Goal: Complete application form

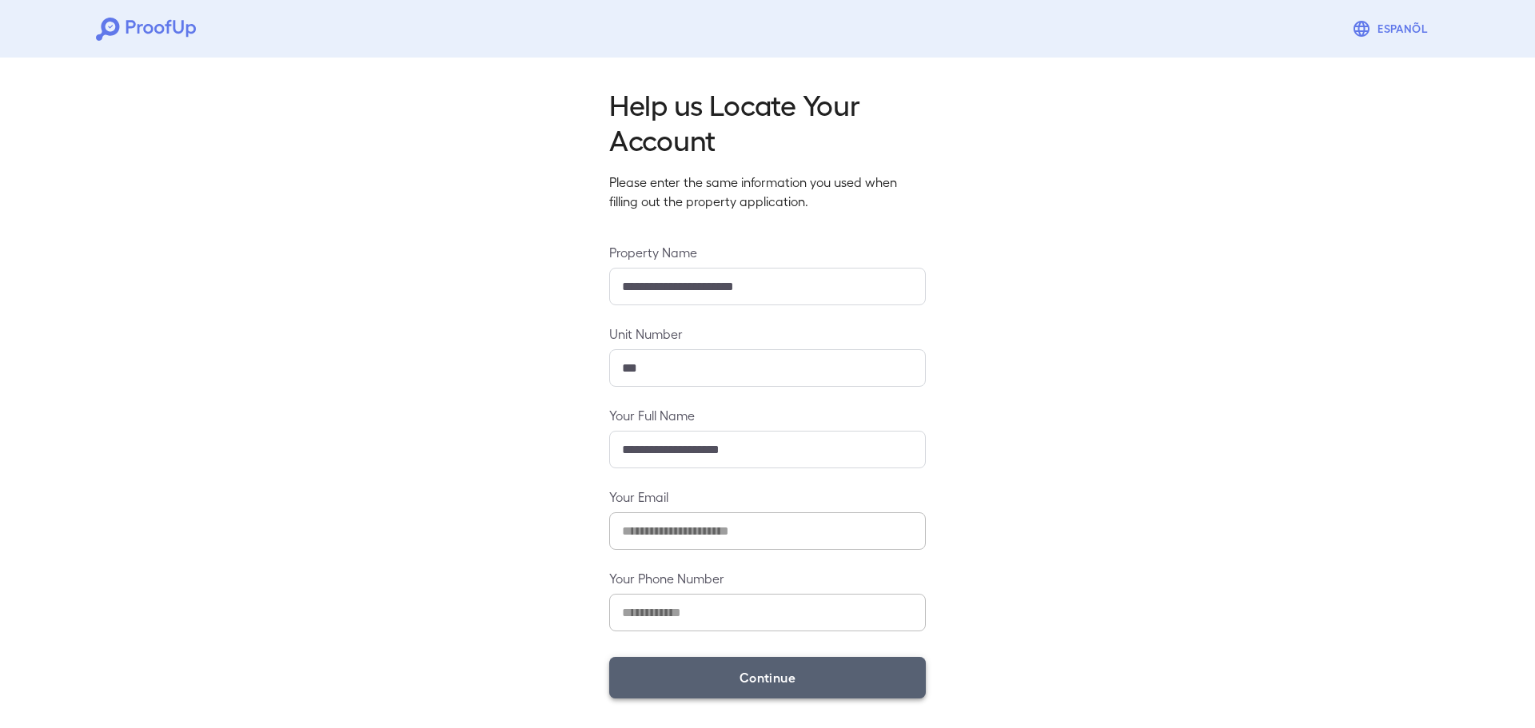
click at [747, 670] on button "Continue" at bounding box center [767, 678] width 317 height 42
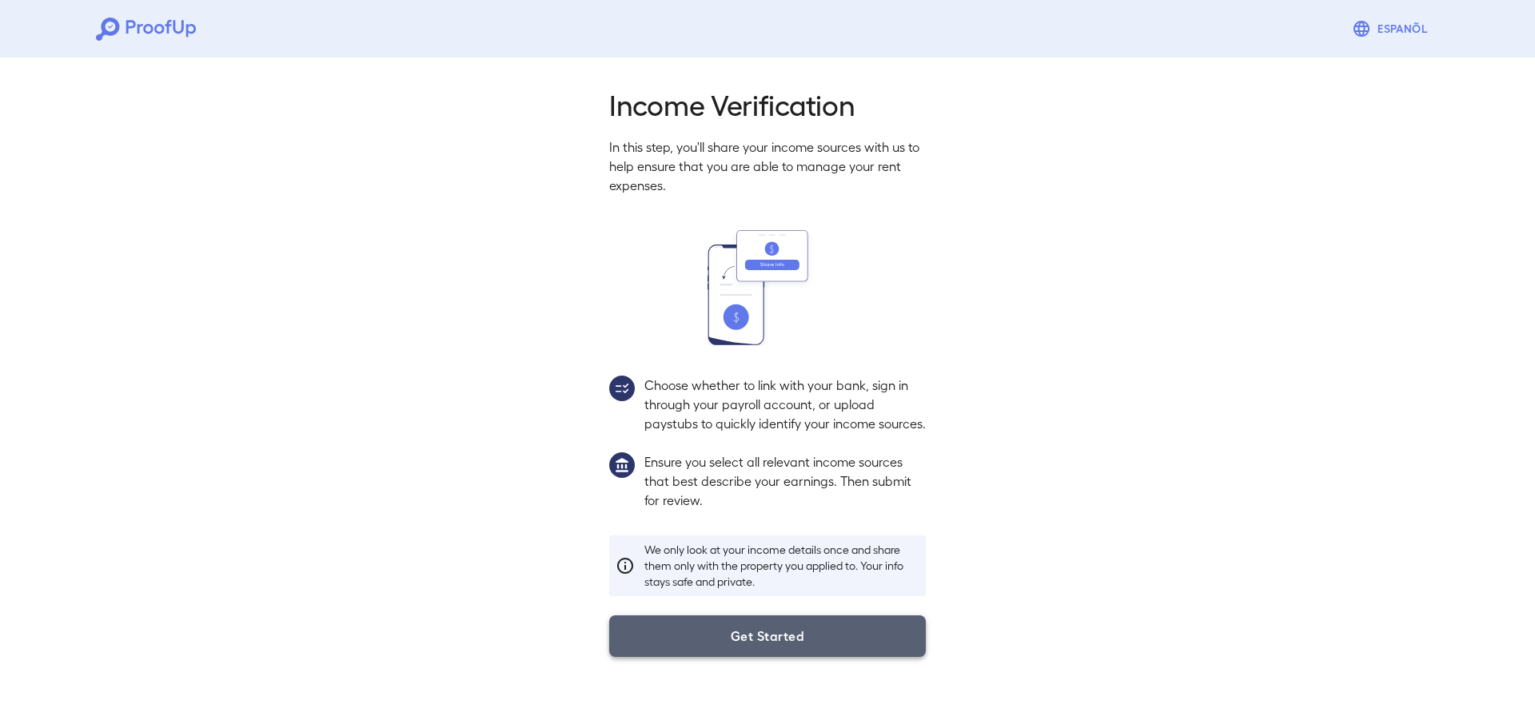
click at [717, 657] on button "Get Started" at bounding box center [767, 636] width 317 height 42
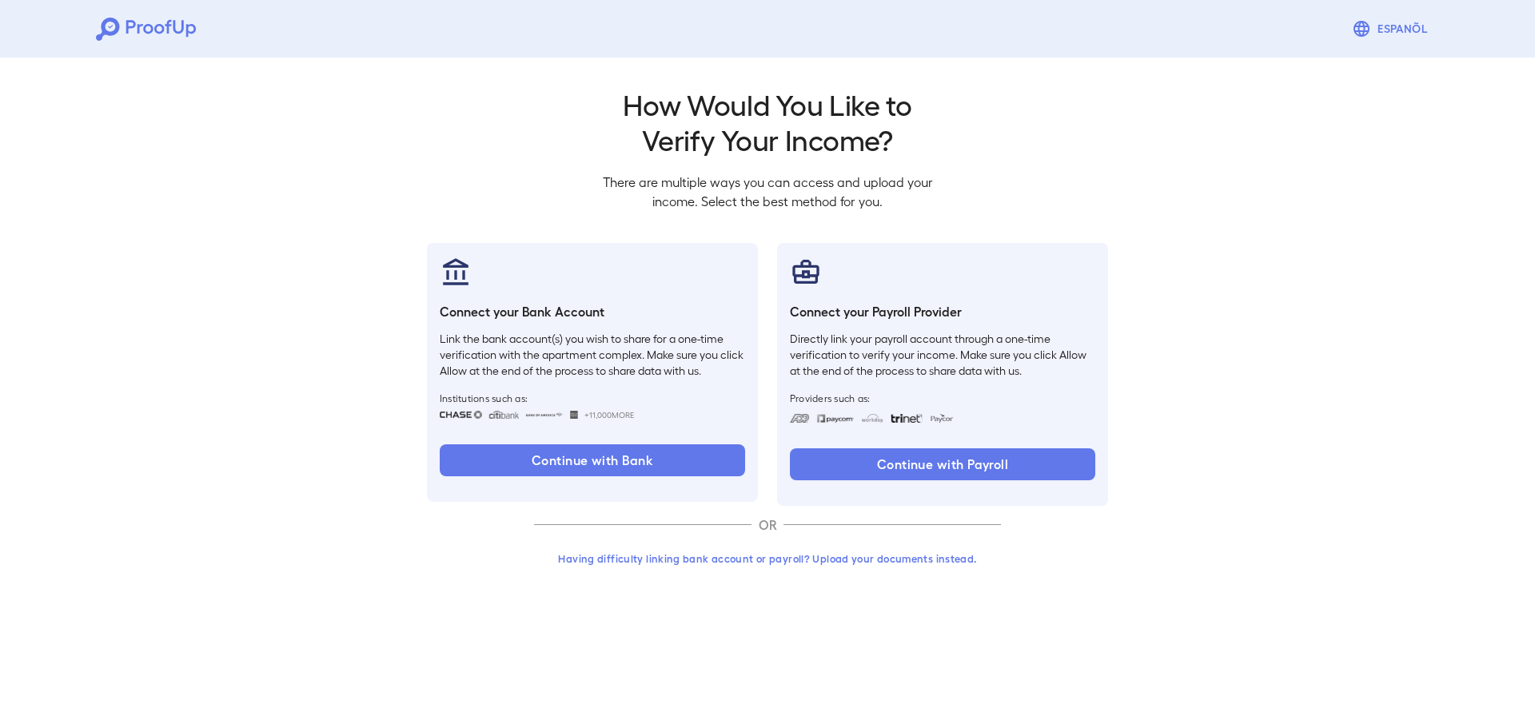
click at [854, 552] on button "Having difficulty linking bank account or payroll? Upload your documents instea…" at bounding box center [767, 558] width 467 height 29
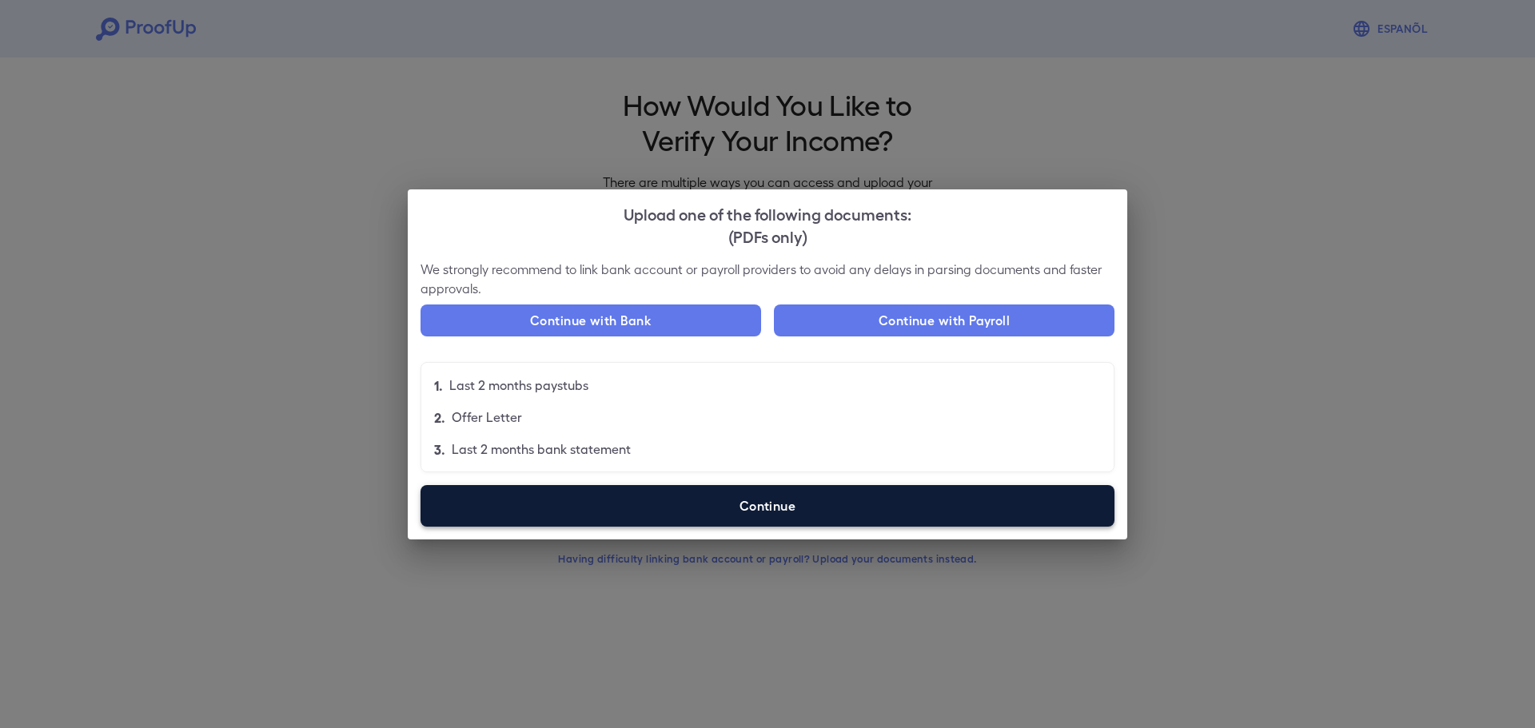
click at [771, 520] on label "Continue" at bounding box center [767, 506] width 694 height 42
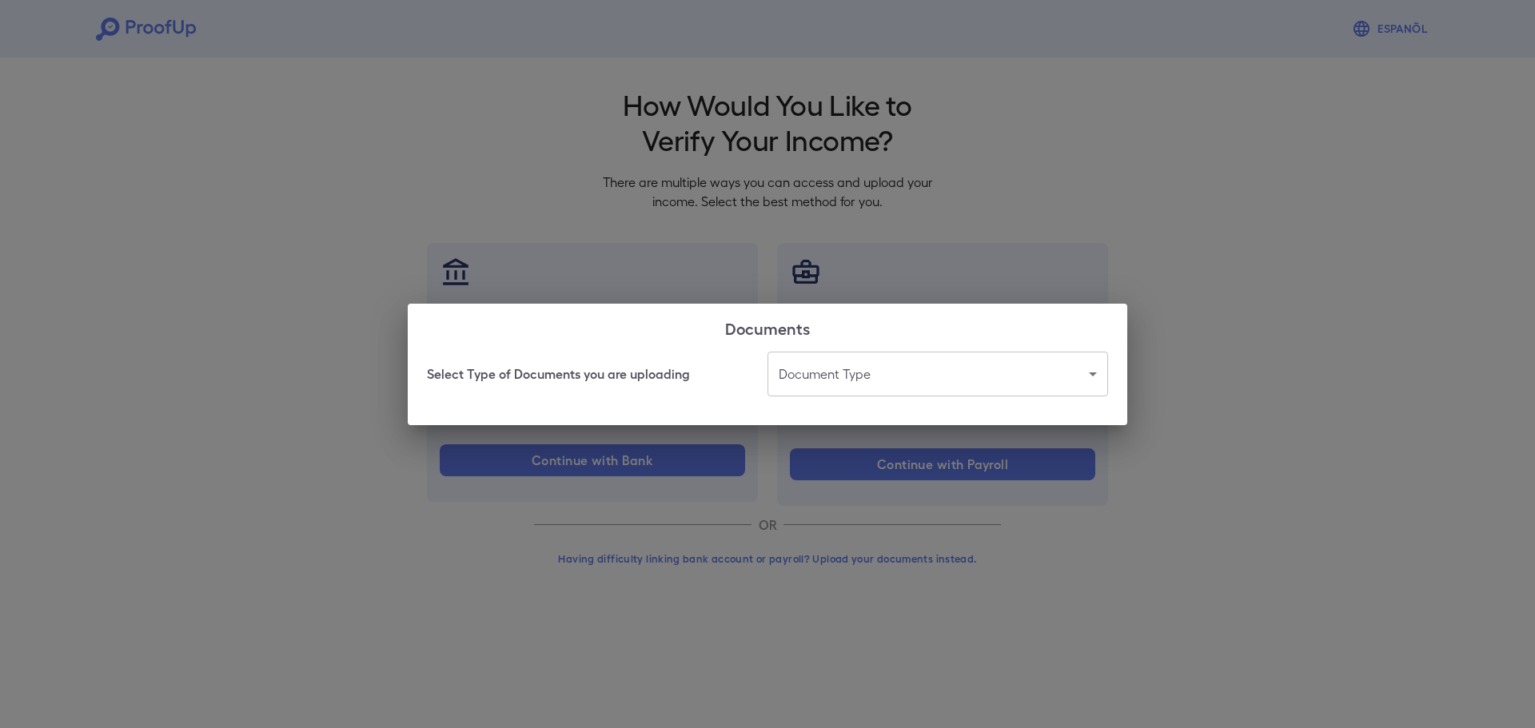
click at [927, 363] on body "Espanõl Go back How Would You Like to Verify Your Income? There are multiple wa…" at bounding box center [767, 305] width 1535 height 611
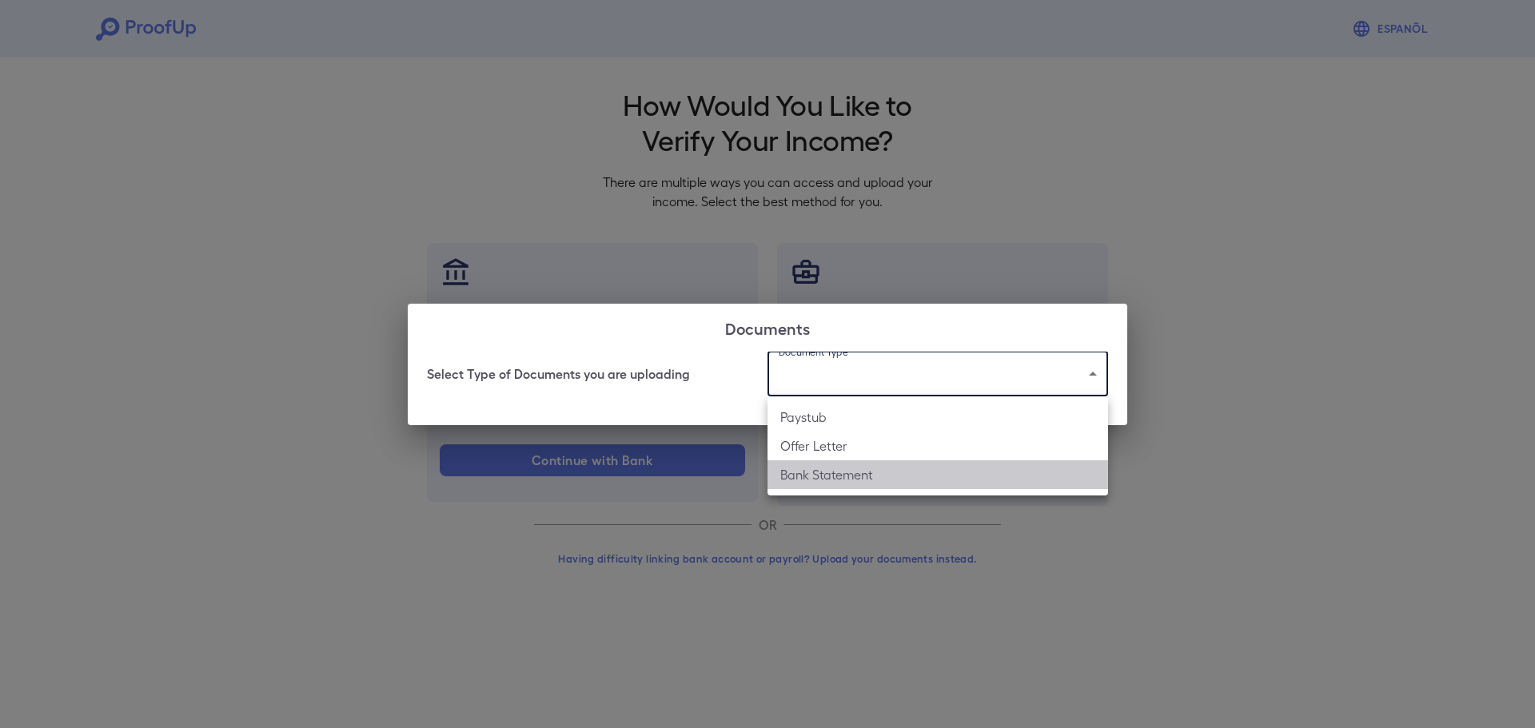
click at [895, 472] on li "Bank Statement" at bounding box center [937, 474] width 340 height 29
type input "**********"
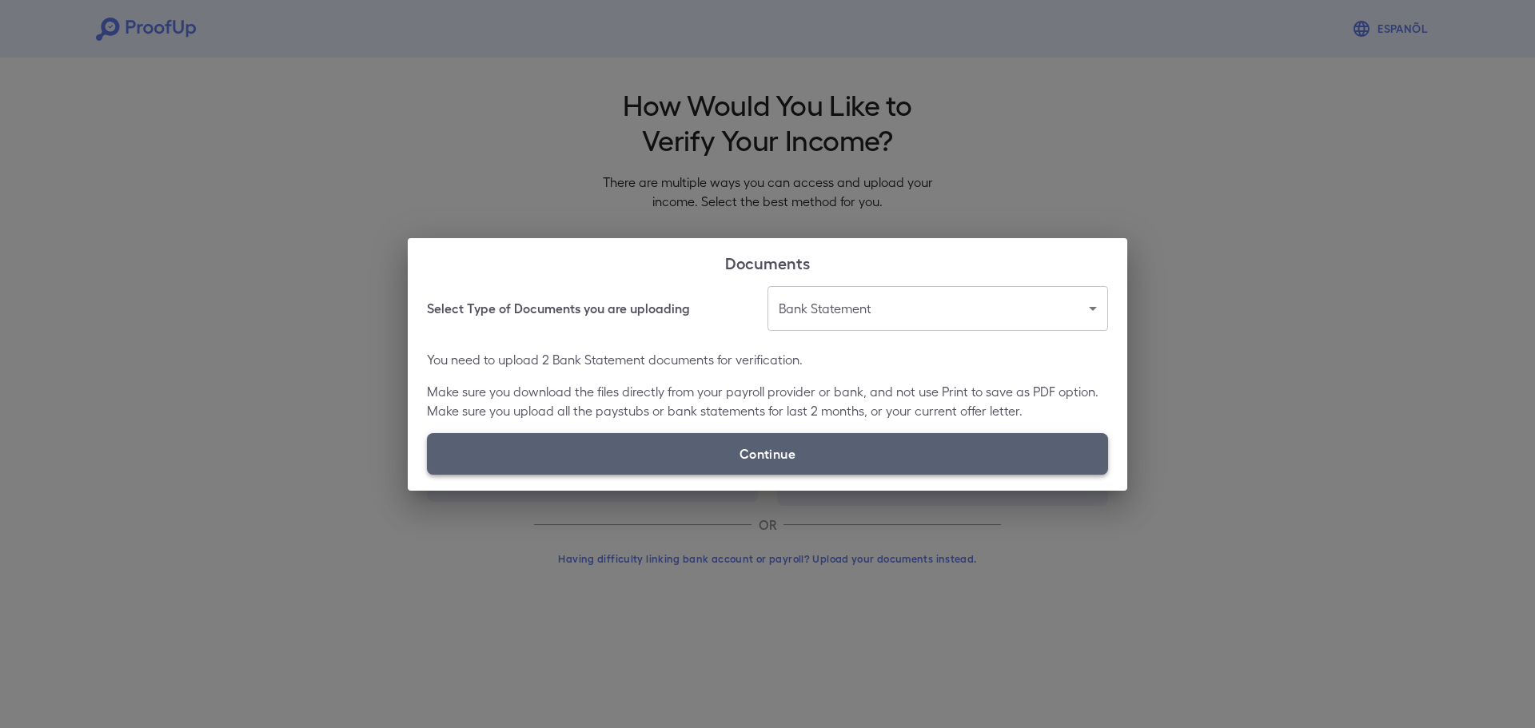
click at [820, 461] on label "Continue" at bounding box center [767, 454] width 681 height 42
click at [428, 474] on input "Continue" at bounding box center [427, 474] width 1 height 1
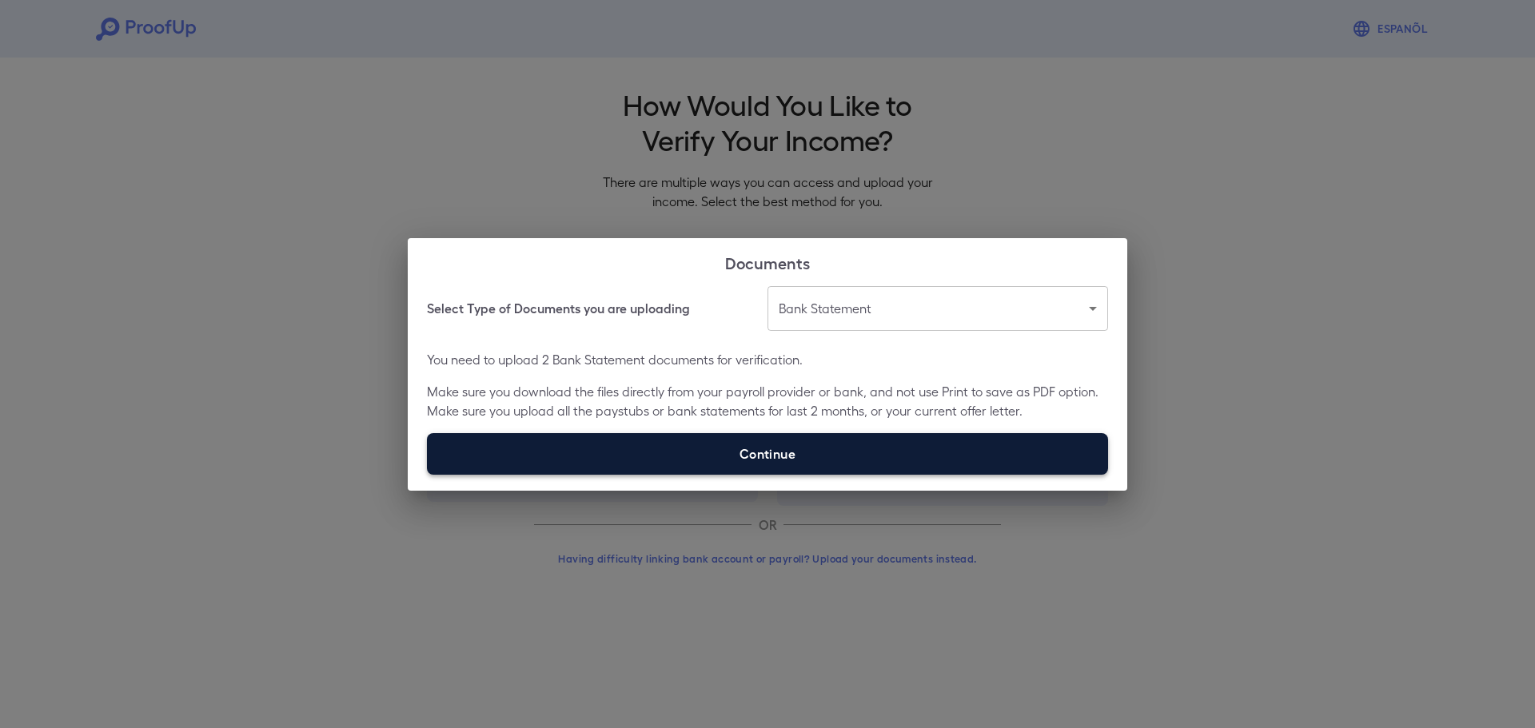
type input "**********"
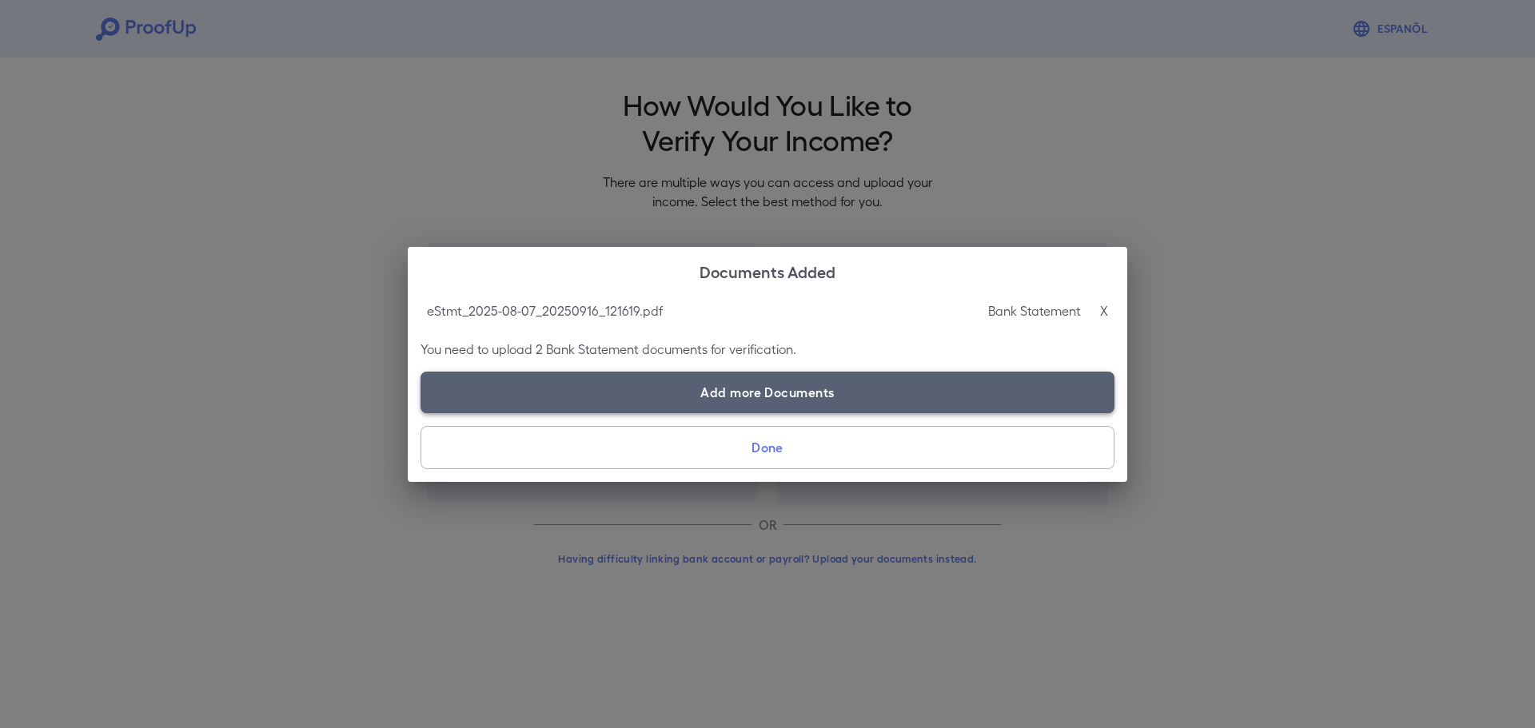
click at [753, 384] on label "Add more Documents" at bounding box center [767, 393] width 694 height 42
click at [421, 412] on input "Add more Documents" at bounding box center [420, 412] width 1 height 1
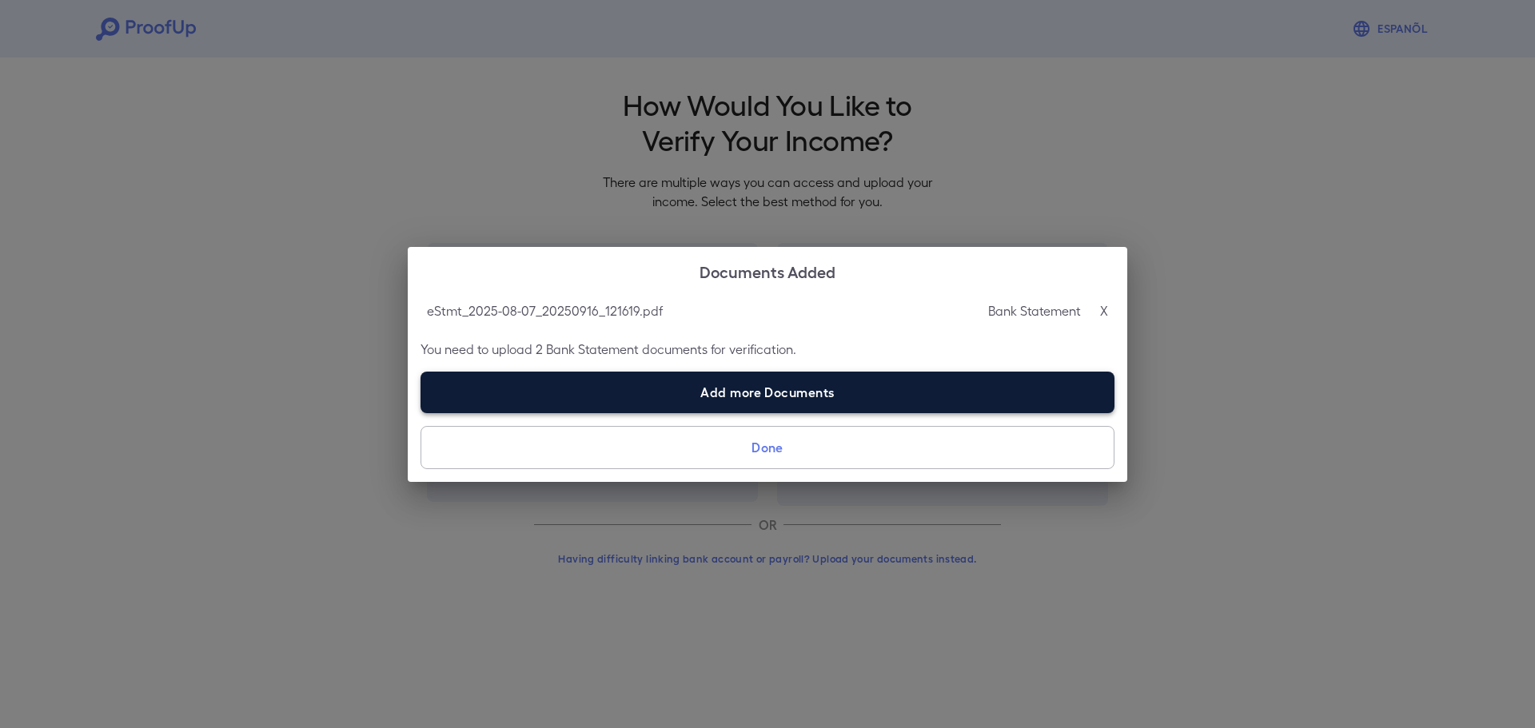
type input "**********"
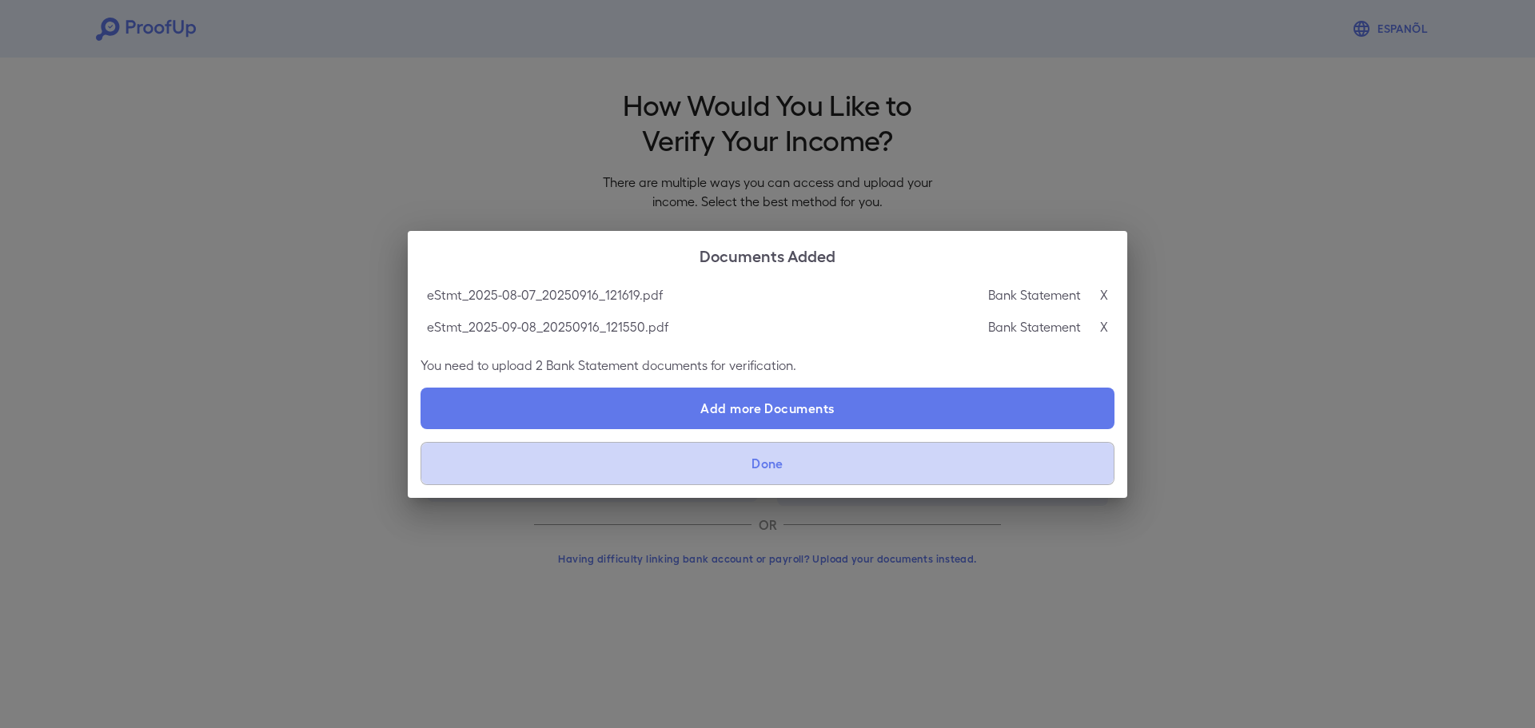
click at [773, 460] on button "Done" at bounding box center [767, 463] width 694 height 43
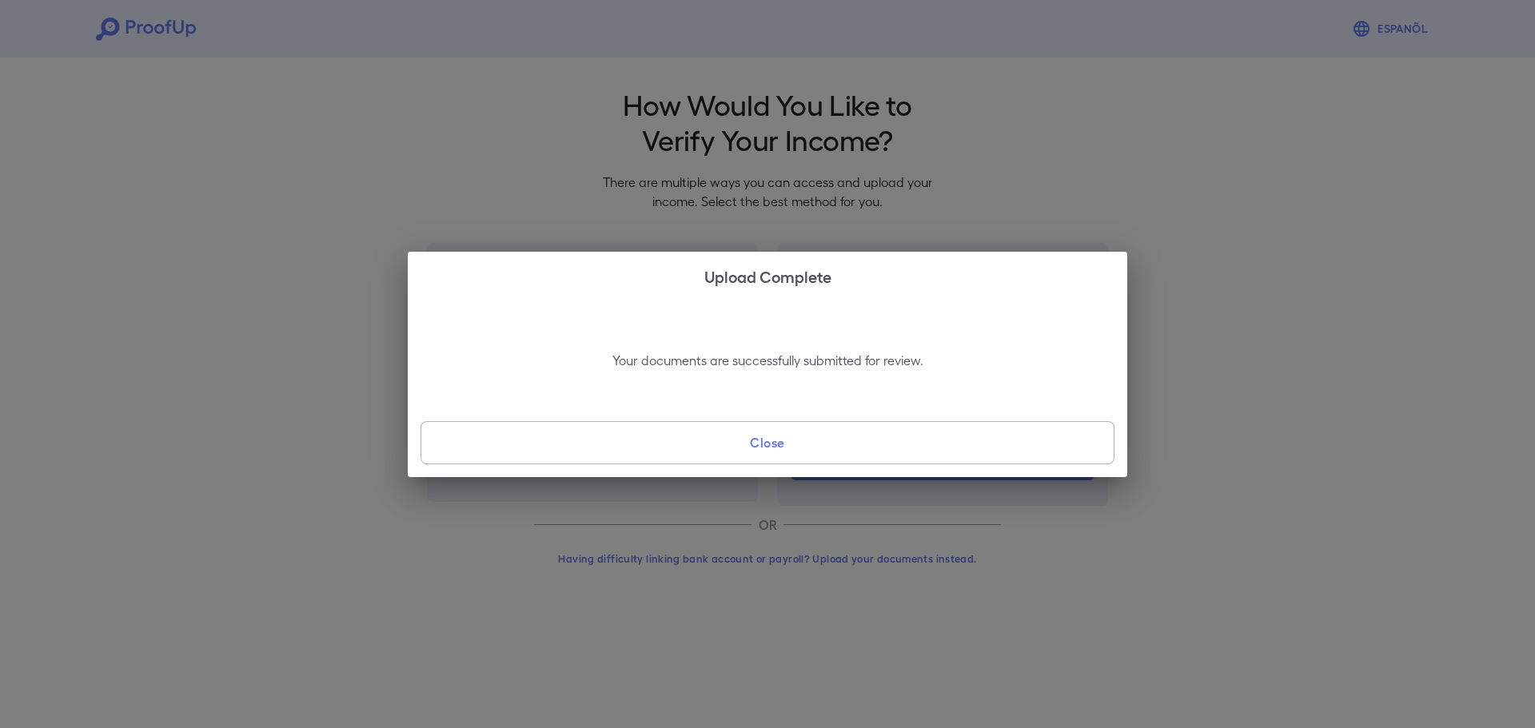
click at [754, 440] on button "Close" at bounding box center [767, 442] width 694 height 43
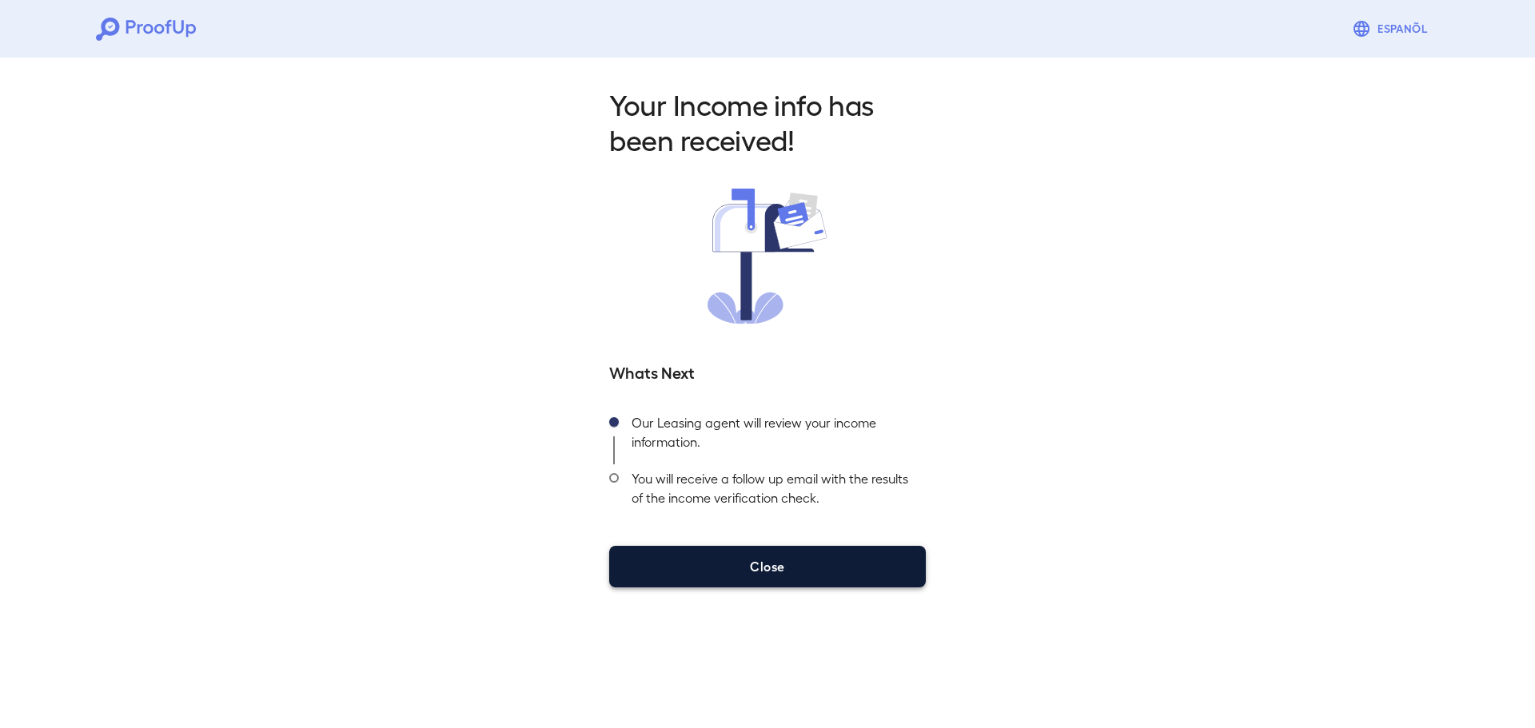
click at [823, 575] on button "Close" at bounding box center [767, 567] width 317 height 42
